Goal: Task Accomplishment & Management: Use online tool/utility

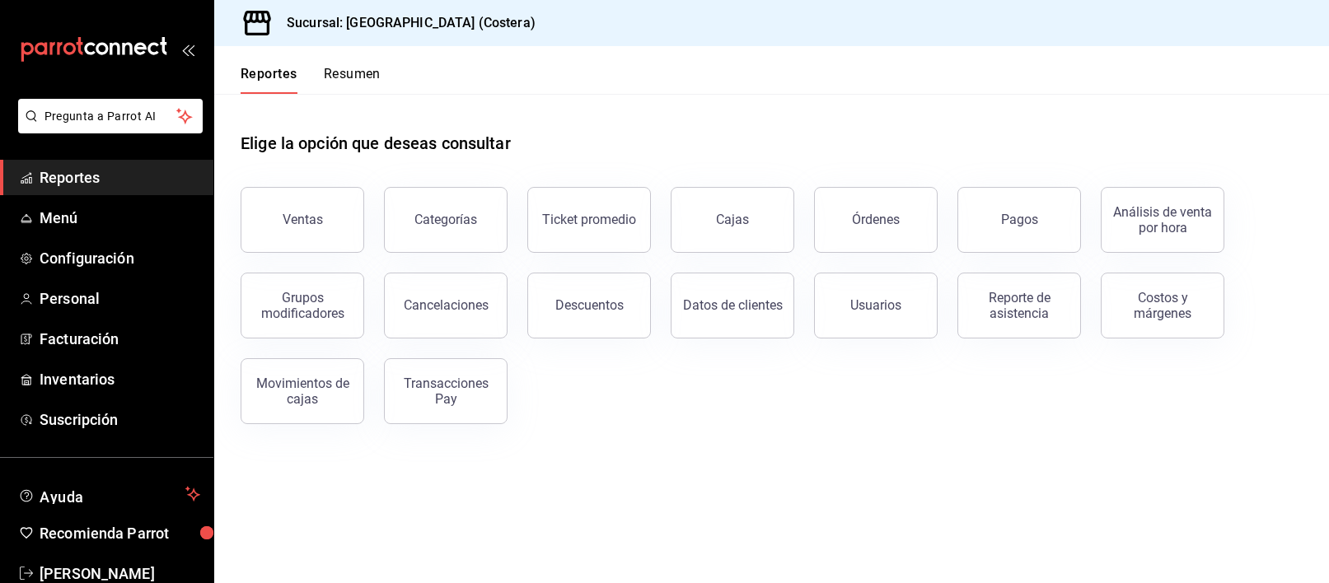
click at [296, 212] on div "Ventas" at bounding box center [303, 220] width 40 height 16
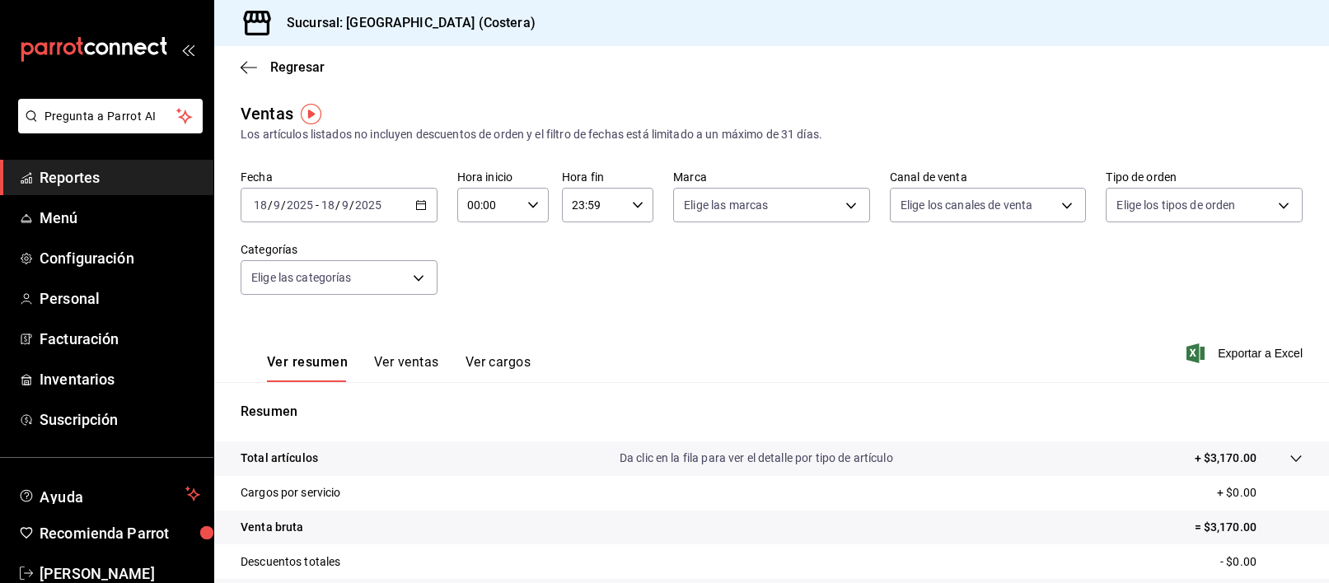
click at [417, 207] on icon "button" at bounding box center [421, 205] width 12 height 12
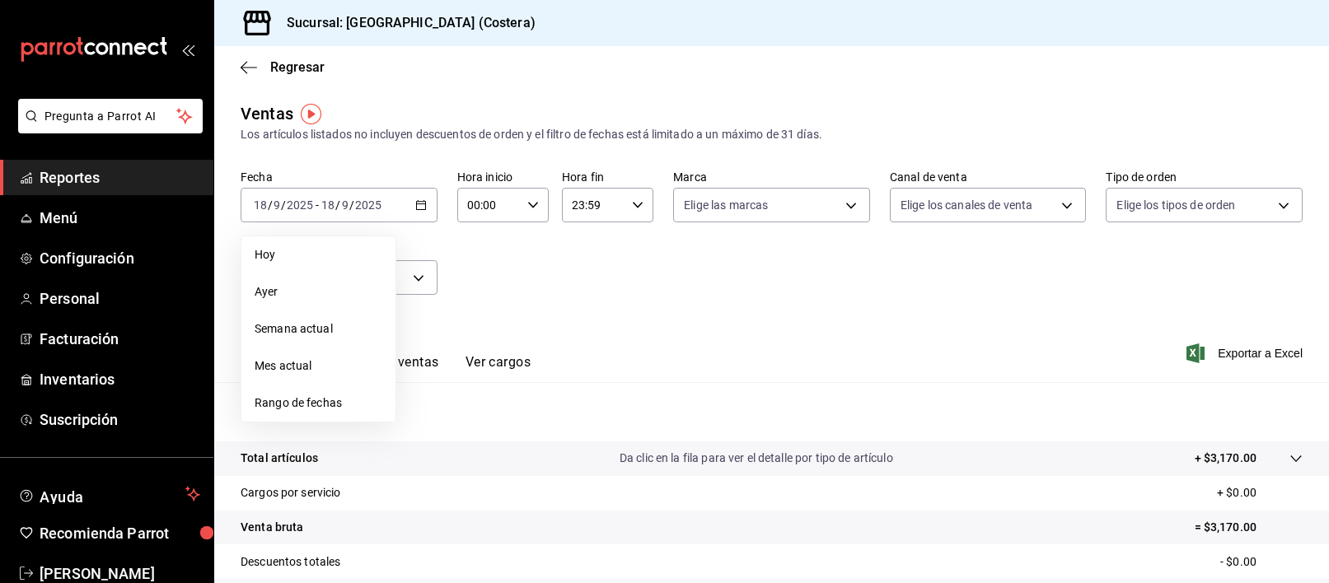
click at [306, 358] on span "Mes actual" at bounding box center [319, 366] width 128 height 17
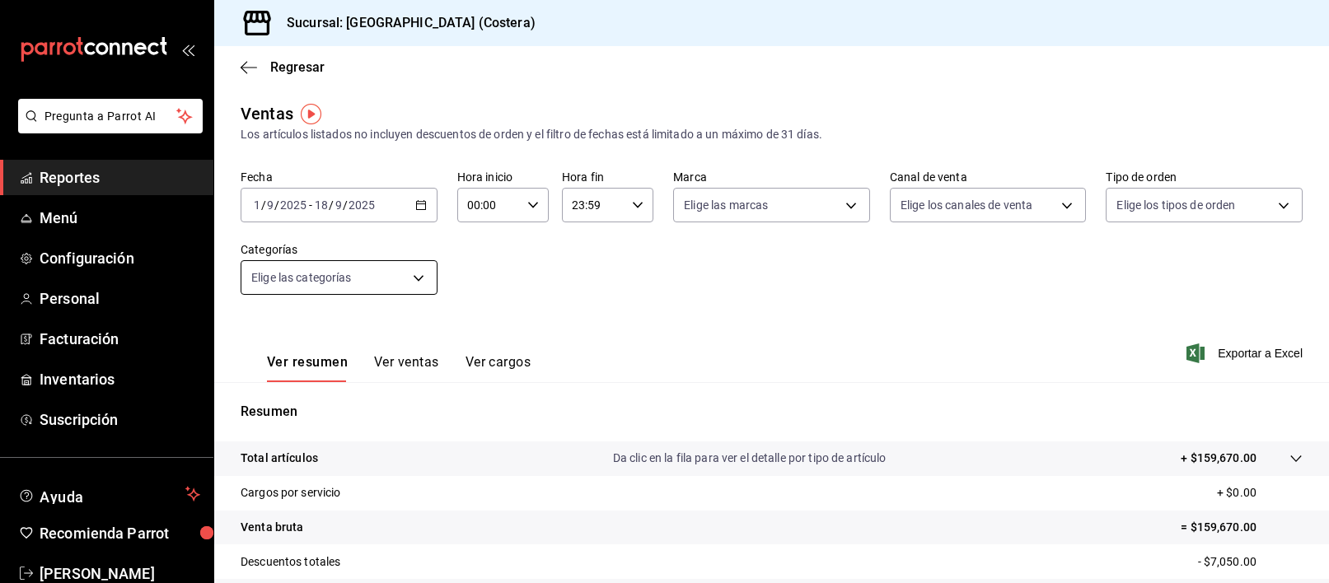
scroll to position [2, 0]
click at [419, 274] on body "Pregunta a Parrot AI Reportes Menú Configuración Personal Facturación Inventari…" at bounding box center [664, 291] width 1329 height 583
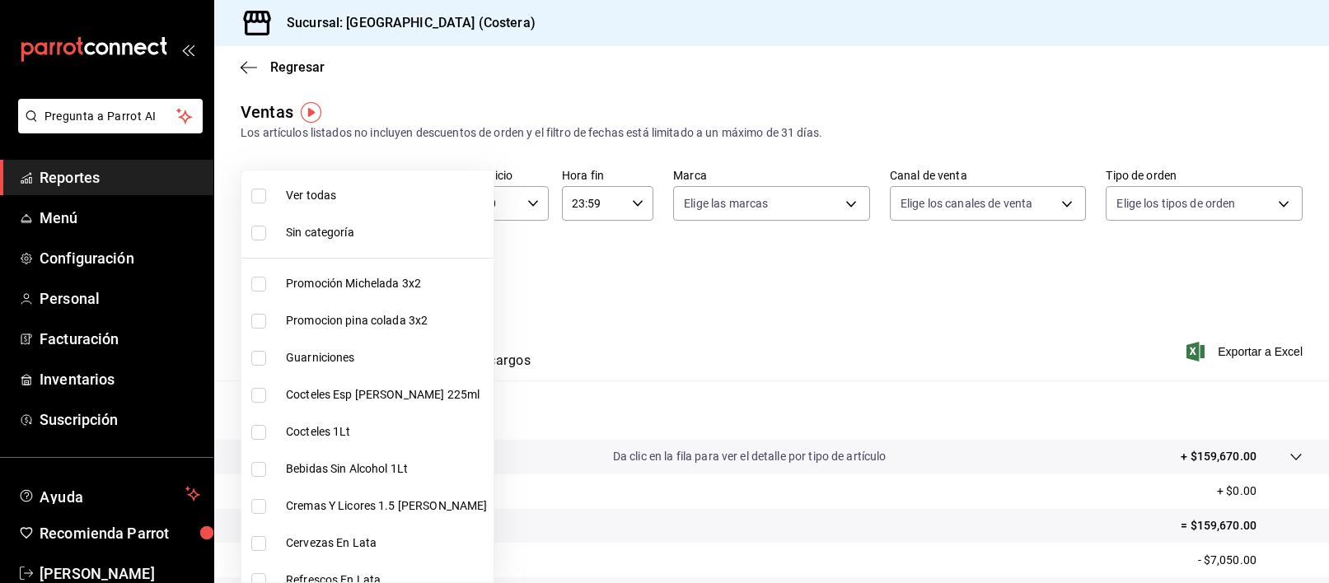
click at [263, 194] on input "checkbox" at bounding box center [258, 196] width 15 height 15
checkbox input "true"
type input "f9973abf-4d50-430f-a3a0-1be1e9b440c3,4500806b-e482-404f-ace7-b7714d25f1ae,b7f0a…"
checkbox input "true"
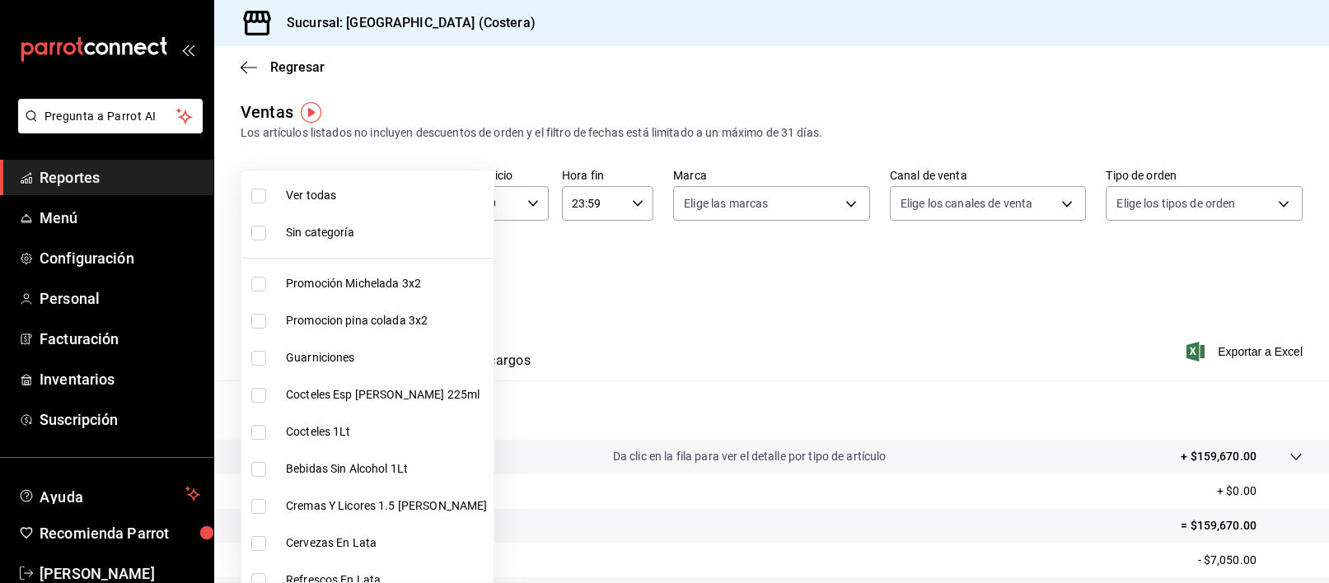
checkbox input "true"
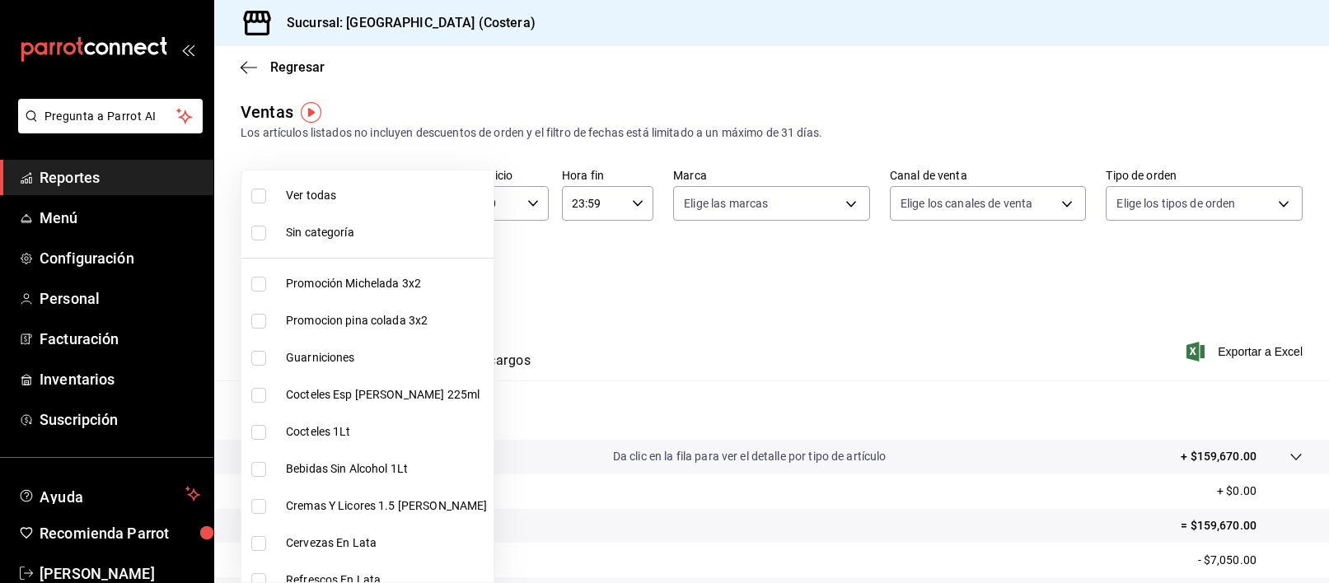
checkbox input "true"
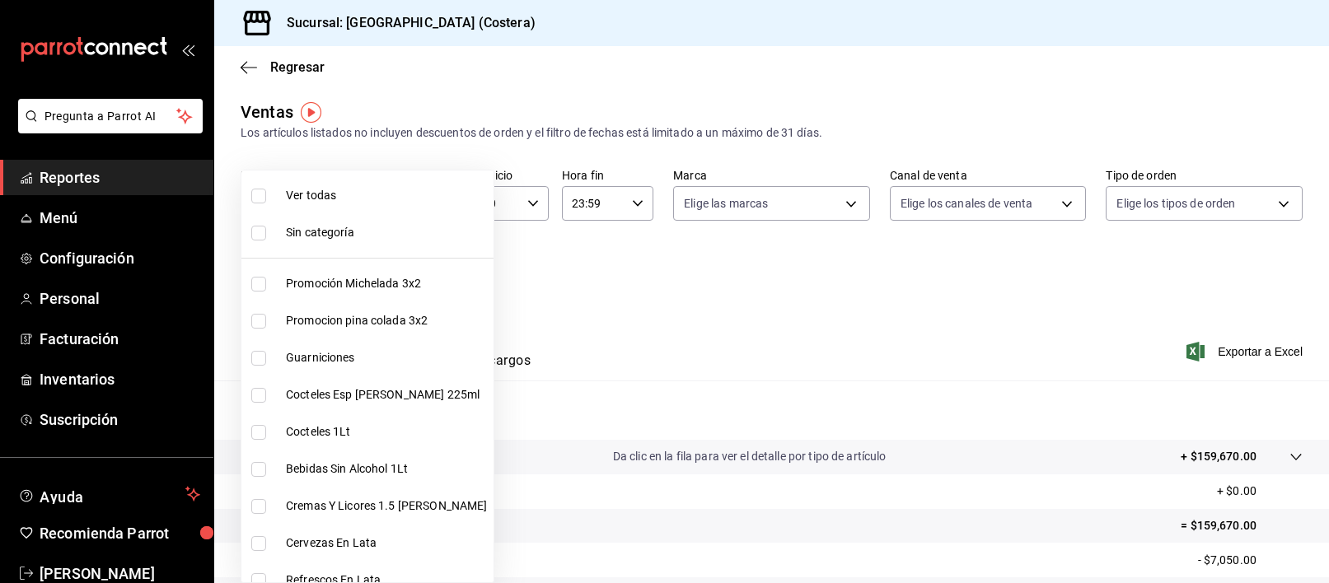
checkbox input "true"
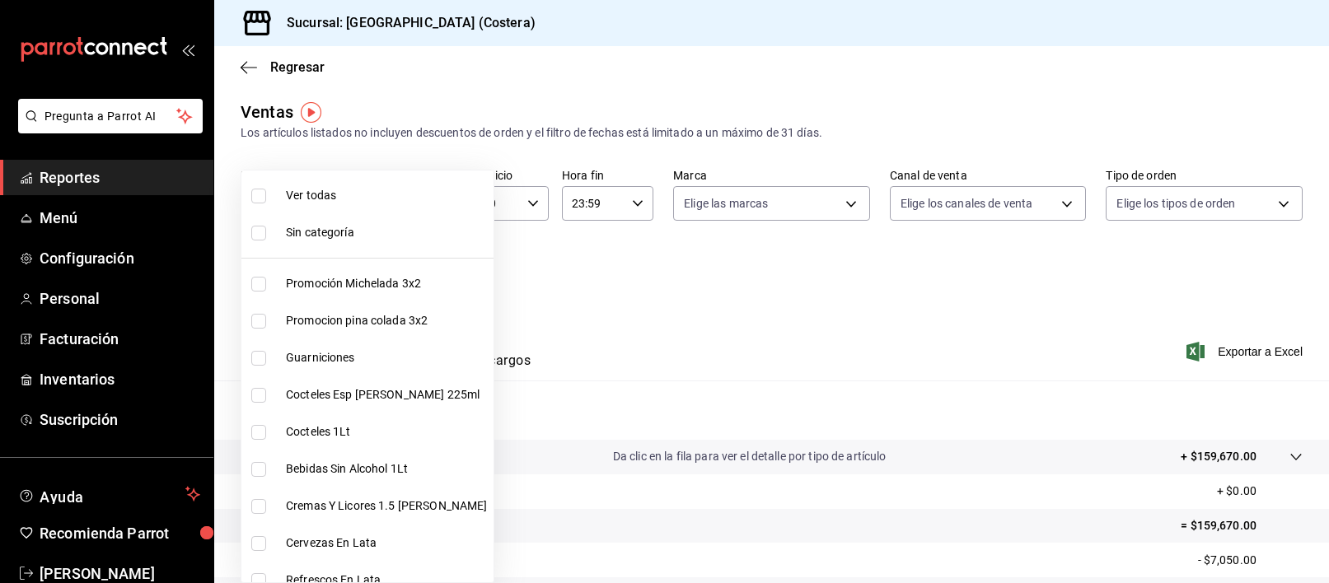
checkbox input "true"
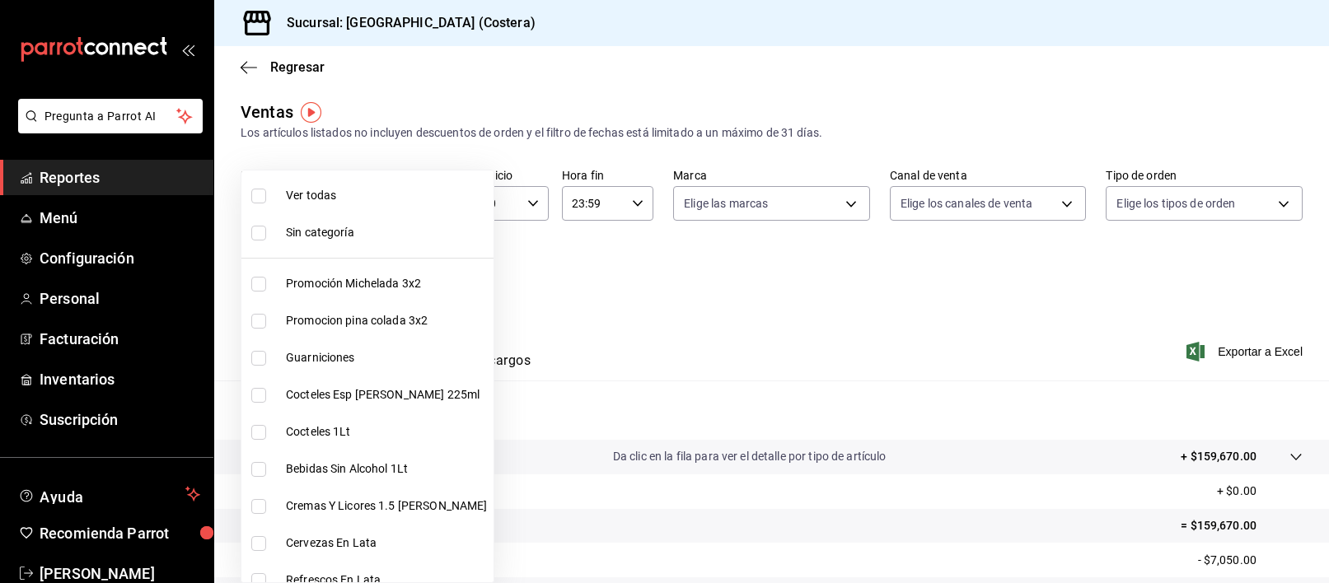
checkbox input "true"
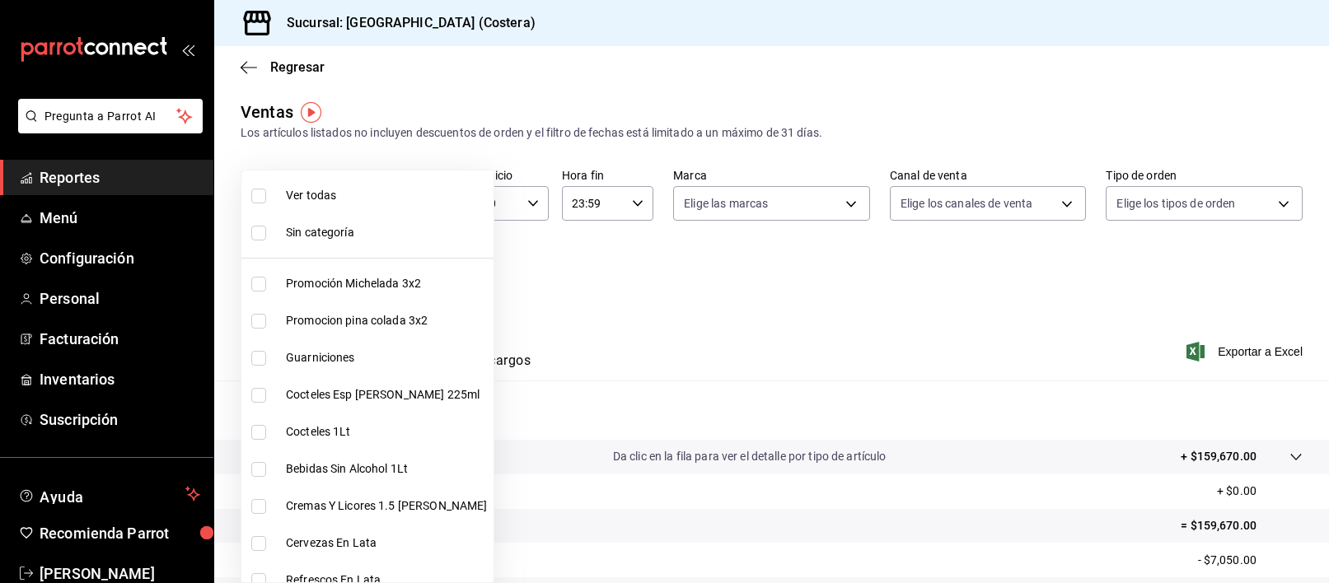
checkbox input "true"
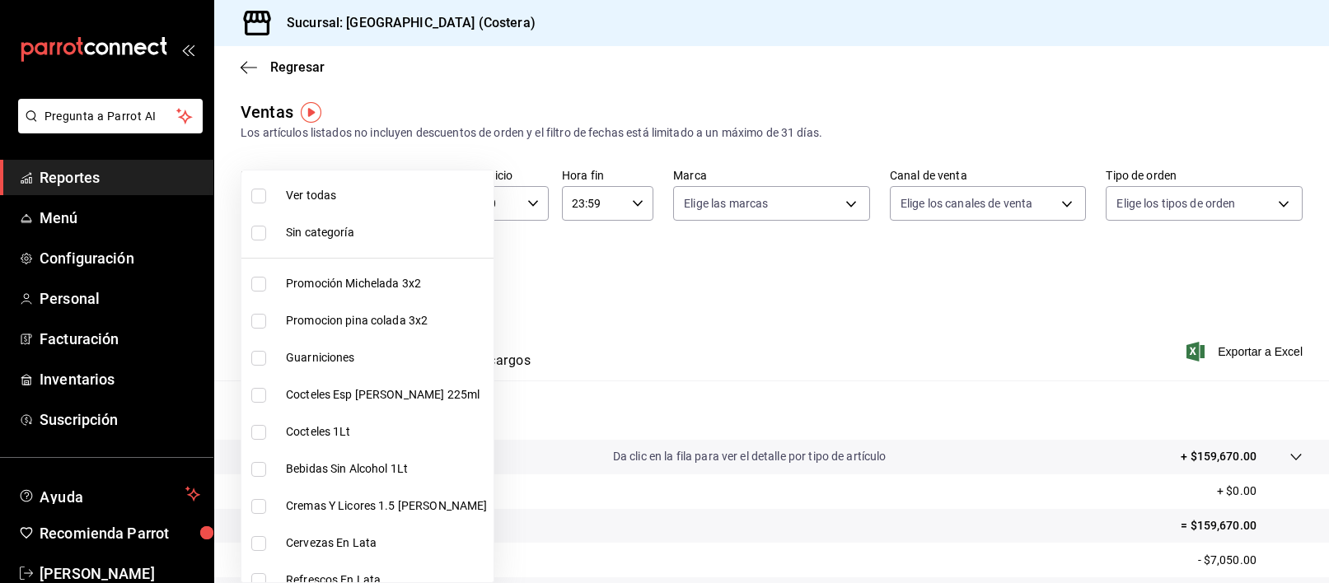
checkbox input "true"
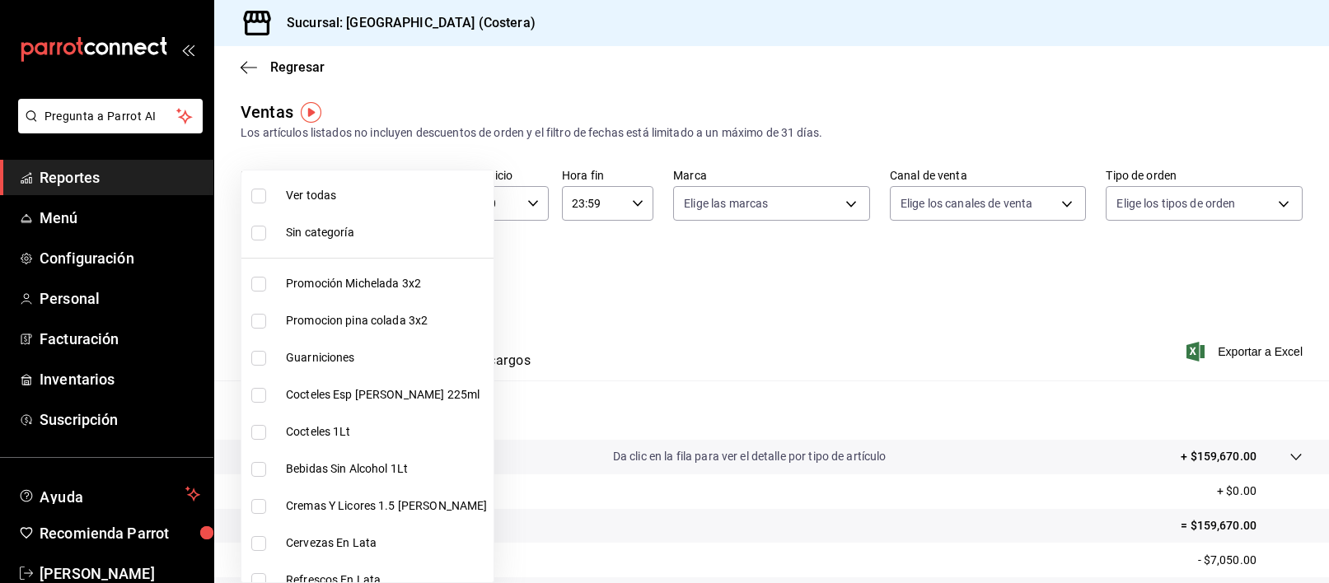
checkbox input "true"
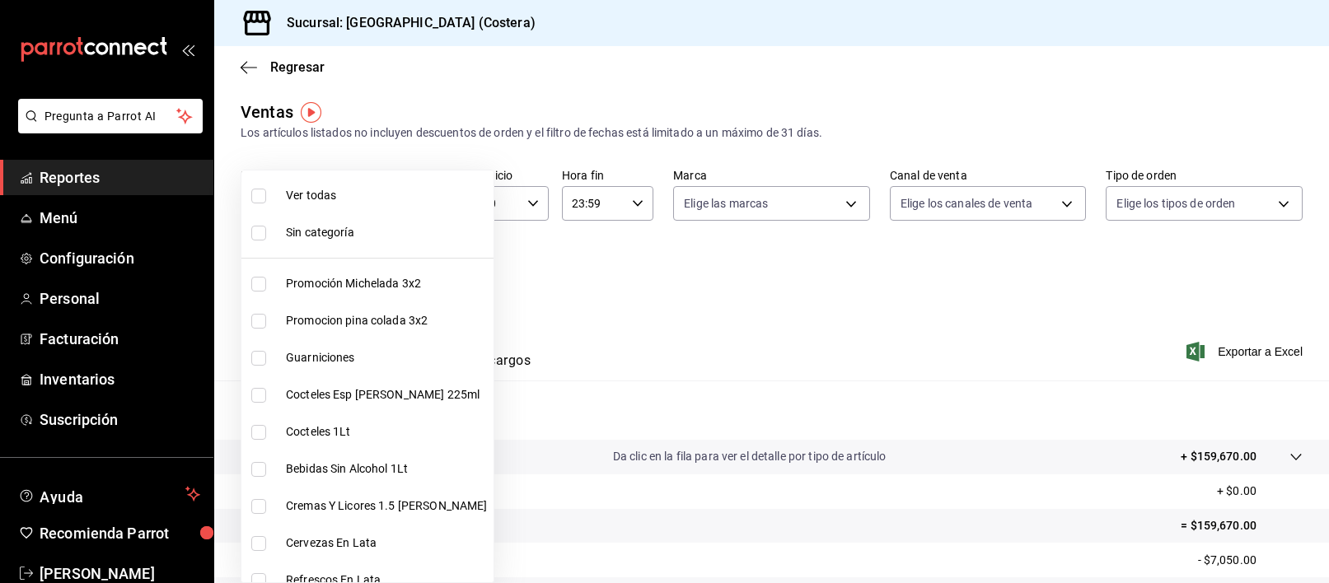
checkbox input "true"
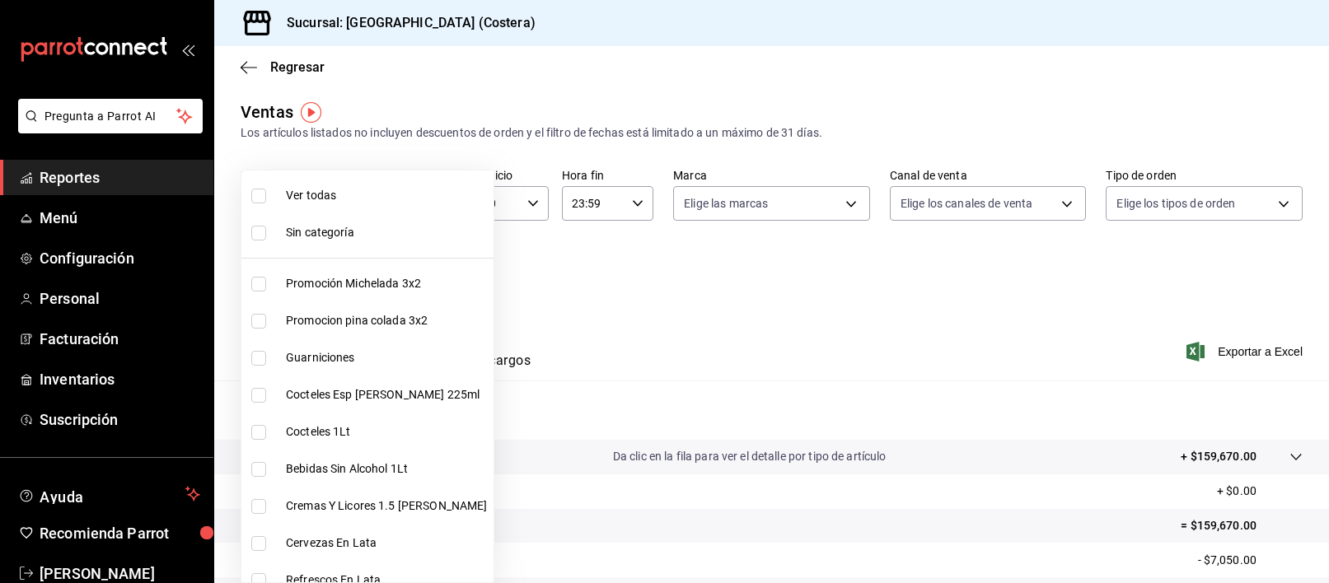
checkbox input "true"
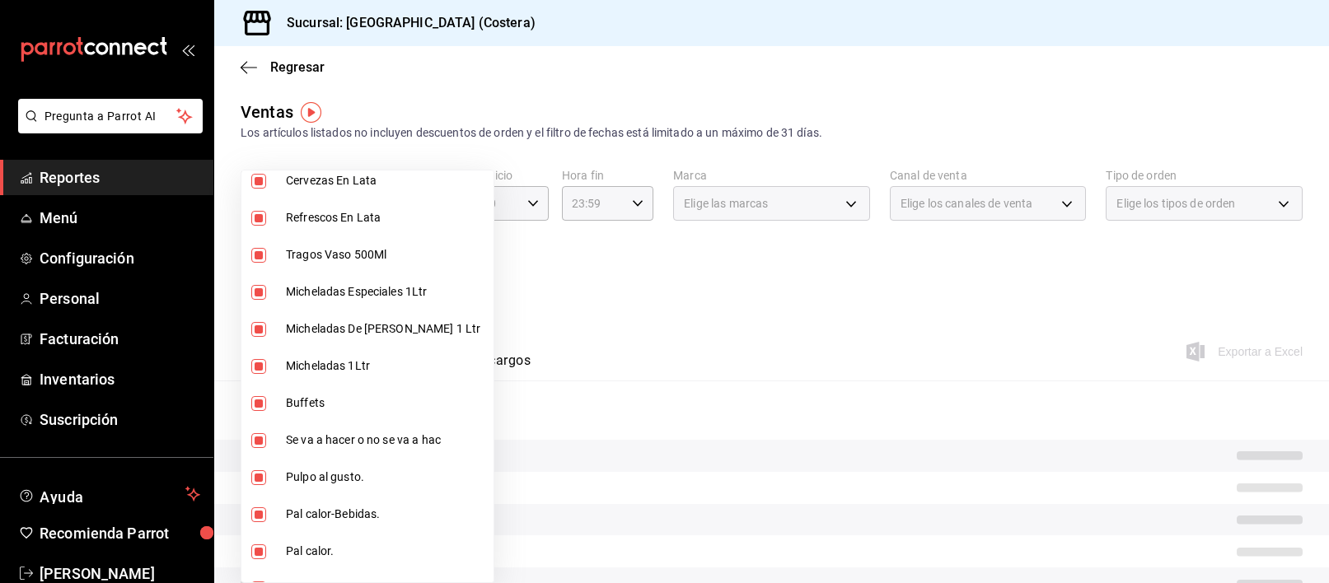
scroll to position [405, 0]
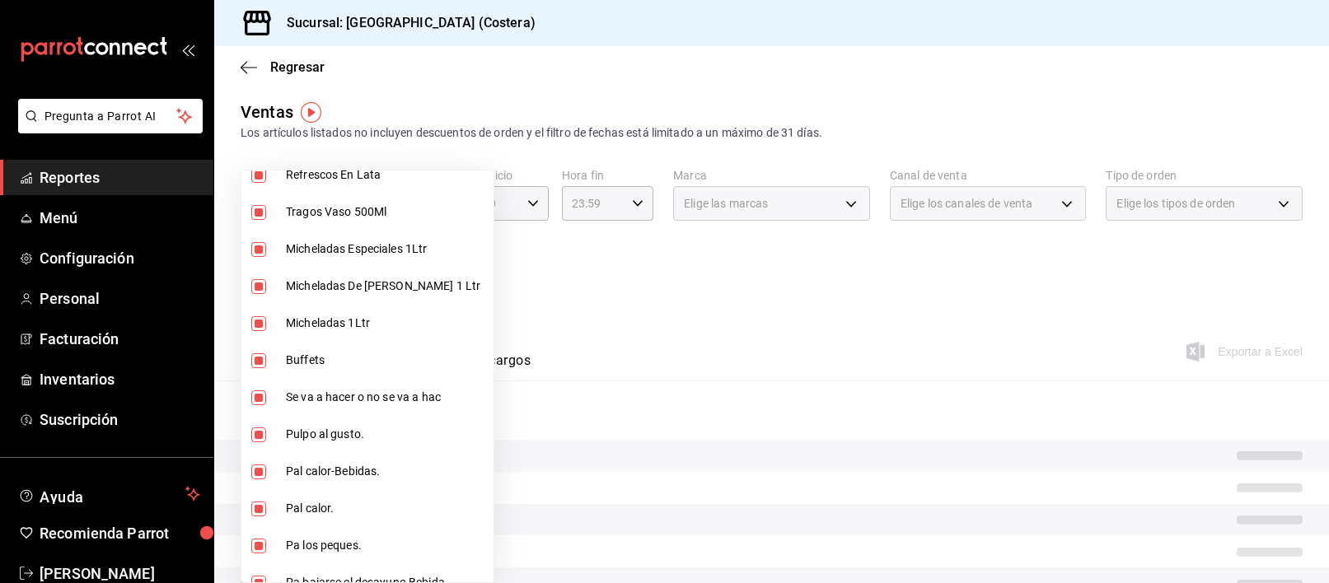
click at [260, 363] on input "checkbox" at bounding box center [258, 360] width 15 height 15
checkbox input "false"
type input "f9973abf-4d50-430f-a3a0-1be1e9b440c3,4500806b-e482-404f-ace7-b7714d25f1ae,b7f0a…"
checkbox input "false"
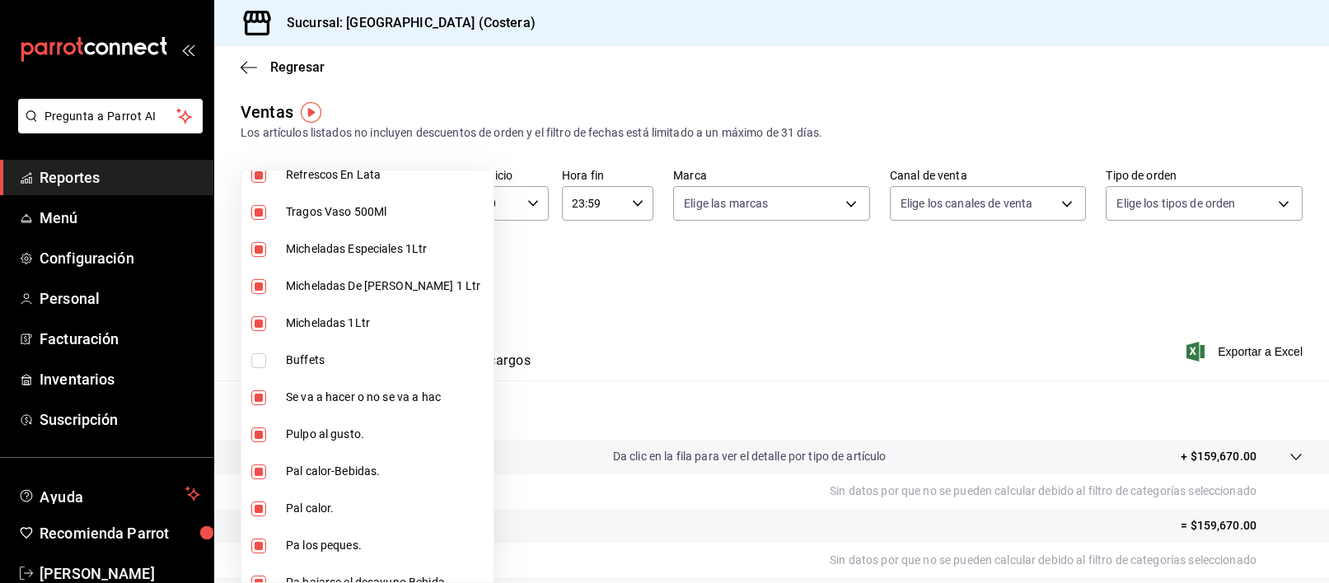
click at [255, 359] on input "checkbox" at bounding box center [258, 360] width 15 height 15
checkbox input "true"
type input "f9973abf-4d50-430f-a3a0-1be1e9b440c3,4500806b-e482-404f-ace7-b7714d25f1ae,b7f0a…"
checkbox input "true"
click at [260, 360] on input "checkbox" at bounding box center [258, 360] width 15 height 15
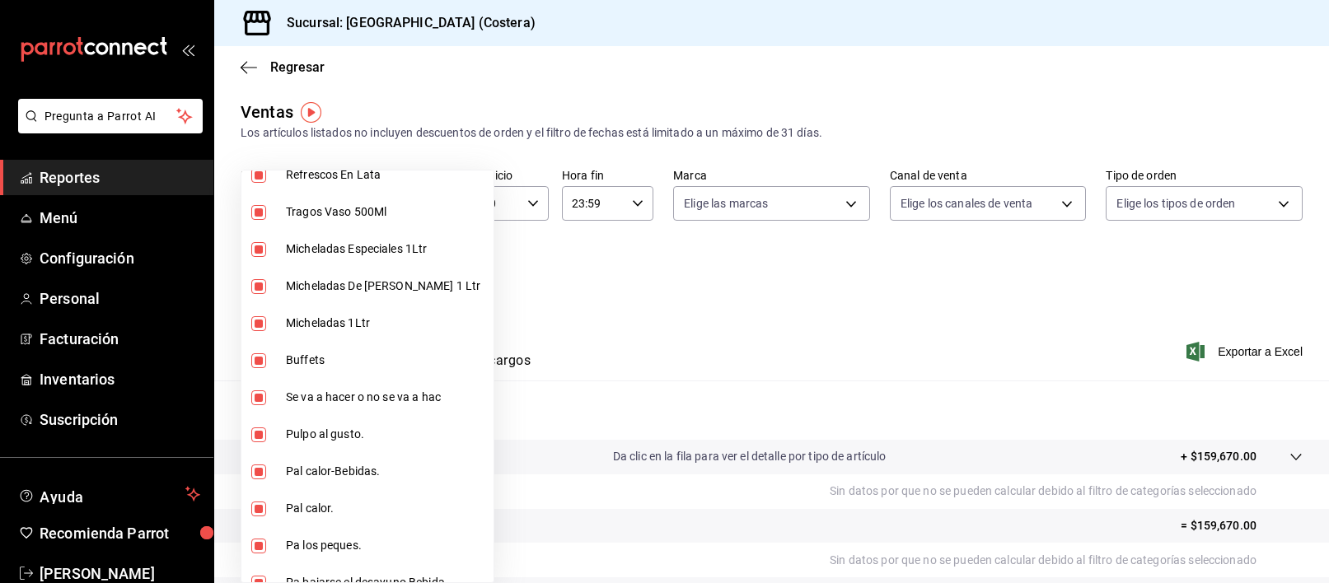
checkbox input "false"
type input "f9973abf-4d50-430f-a3a0-1be1e9b440c3,4500806b-e482-404f-ace7-b7714d25f1ae,b7f0a…"
checkbox input "false"
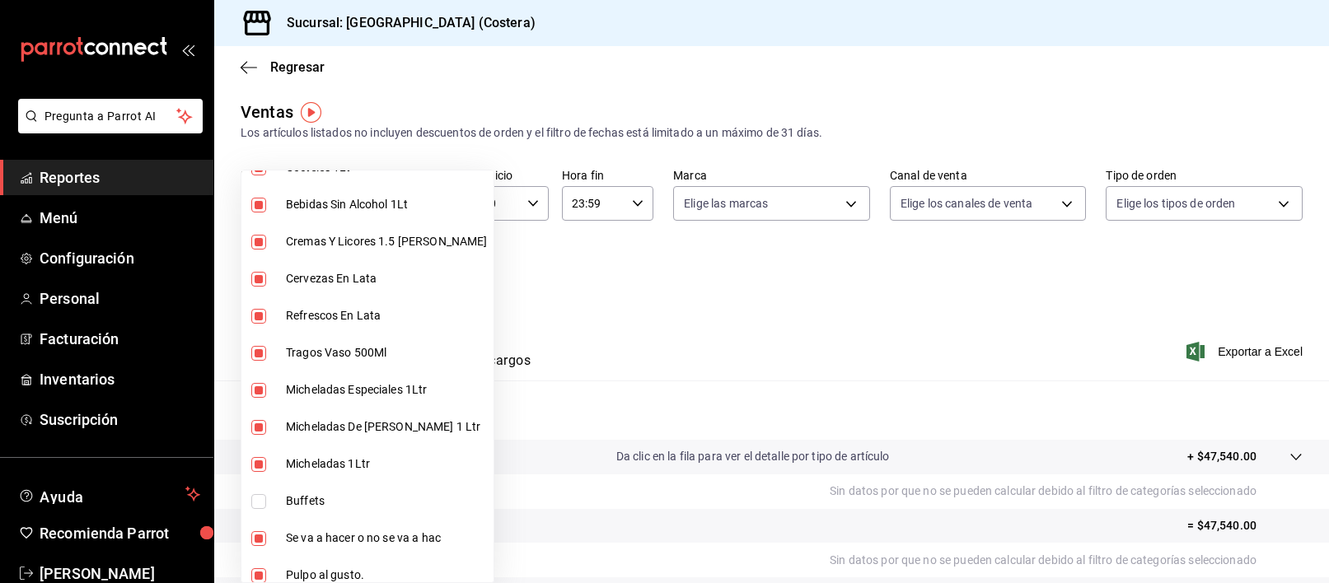
click at [255, 510] on li "Buffets" at bounding box center [367, 501] width 252 height 37
type input "f9973abf-4d50-430f-a3a0-1be1e9b440c3,4500806b-e482-404f-ace7-b7714d25f1ae,b7f0a…"
checkbox input "true"
